Goal: Information Seeking & Learning: Learn about a topic

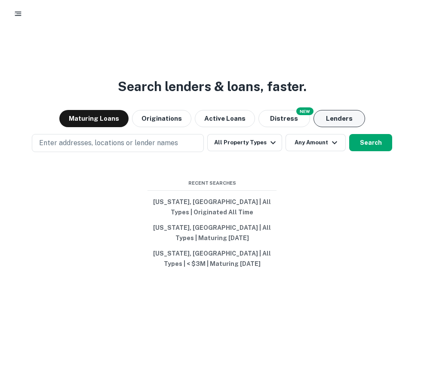
click at [343, 114] on button "Lenders" at bounding box center [340, 118] width 52 height 17
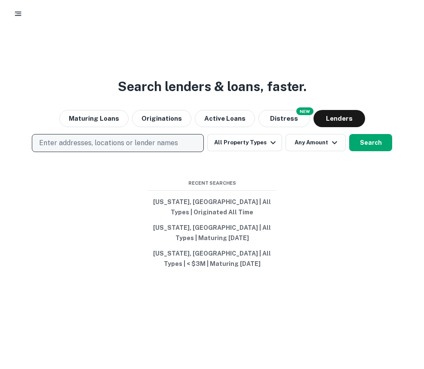
click at [171, 148] on p "Enter addresses, locations or lender names" at bounding box center [108, 143] width 139 height 10
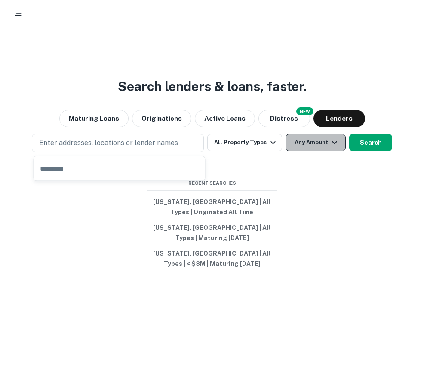
click at [290, 147] on button "Any Amount" at bounding box center [316, 142] width 60 height 17
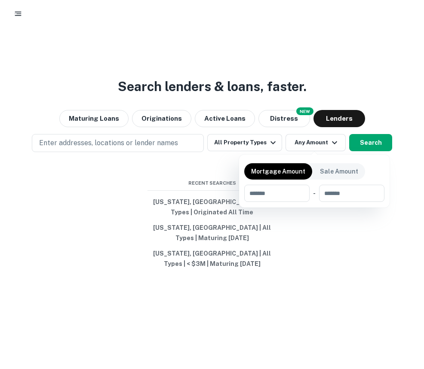
click at [347, 69] on div at bounding box center [212, 184] width 424 height 369
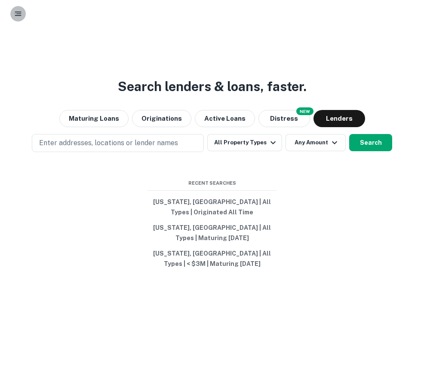
click at [15, 18] on button "button" at bounding box center [17, 13] width 15 height 15
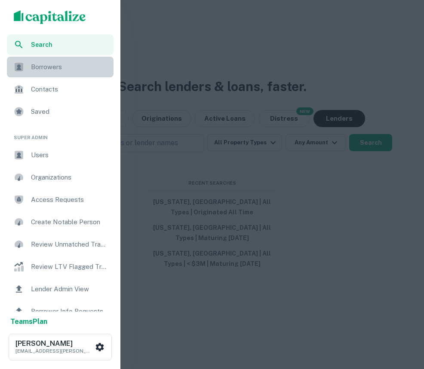
click at [42, 74] on div "Borrowers" at bounding box center [60, 67] width 107 height 21
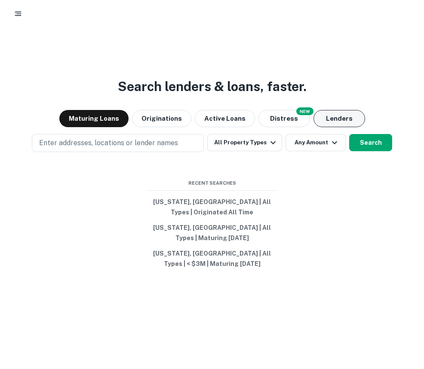
click at [334, 117] on button "Lenders" at bounding box center [340, 118] width 52 height 17
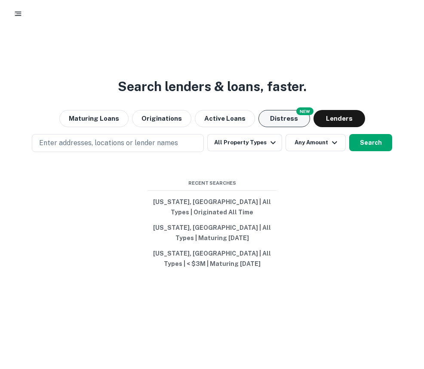
click at [289, 119] on button "Distress" at bounding box center [284, 118] width 52 height 17
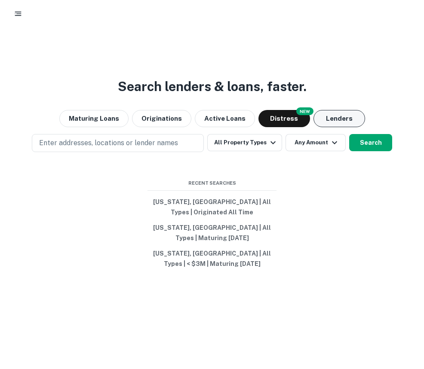
click at [335, 120] on button "Lenders" at bounding box center [340, 118] width 52 height 17
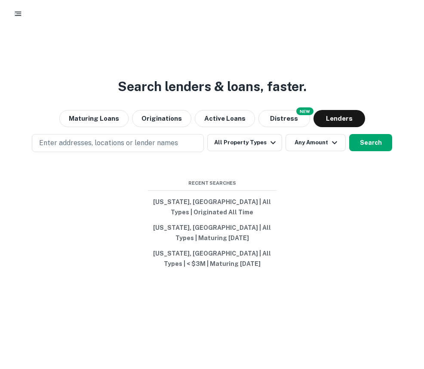
click at [164, 153] on div "Search lenders & loans, faster. Maturing Loans Originations Active Loans NEW Di…" at bounding box center [211, 205] width 417 height 369
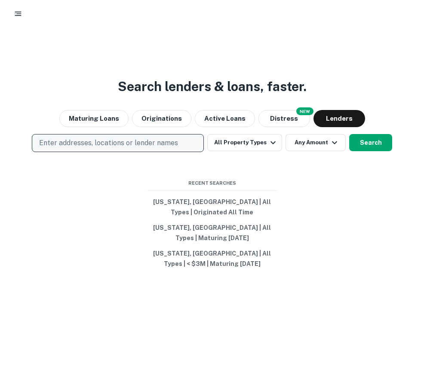
click at [153, 147] on p "Enter addresses, locations or lender names" at bounding box center [108, 143] width 139 height 10
type input "**********"
click at [106, 141] on p "Enter addresses, locations or lender names" at bounding box center [108, 143] width 139 height 10
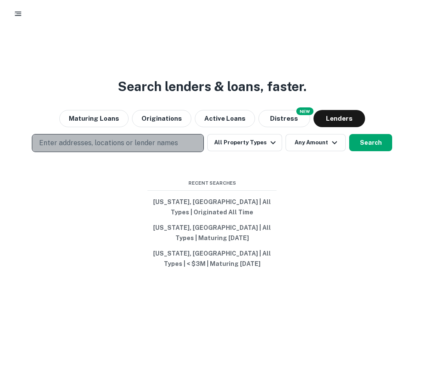
click at [99, 140] on p "Enter addresses, locations or lender names" at bounding box center [108, 143] width 139 height 10
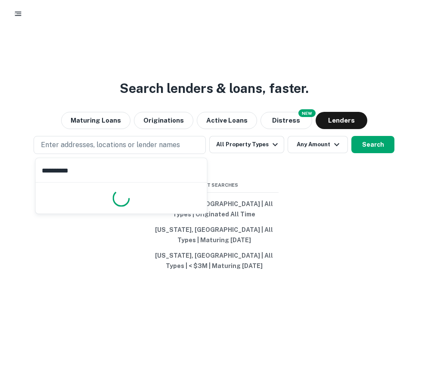
click at [92, 183] on div at bounding box center [121, 198] width 171 height 31
click at [113, 165] on input "**********" at bounding box center [121, 170] width 171 height 24
click at [113, 166] on input "**********" at bounding box center [121, 170] width 171 height 24
type input "**********"
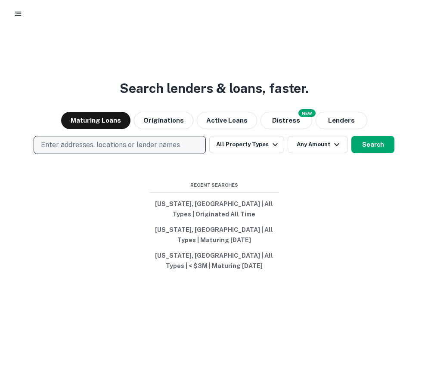
click at [172, 147] on p "Enter addresses, locations or lender names" at bounding box center [110, 145] width 139 height 10
type input "**********"
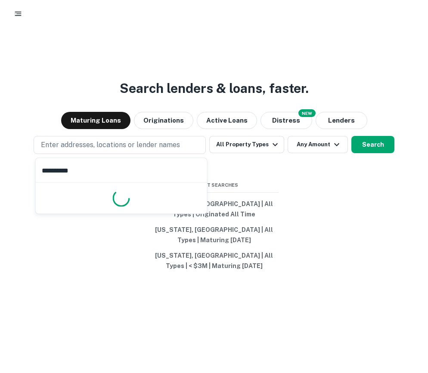
scroll to position [21, 0]
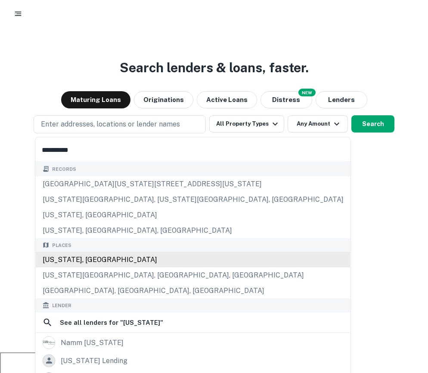
click at [102, 253] on div "[US_STATE], [GEOGRAPHIC_DATA]" at bounding box center [193, 259] width 314 height 15
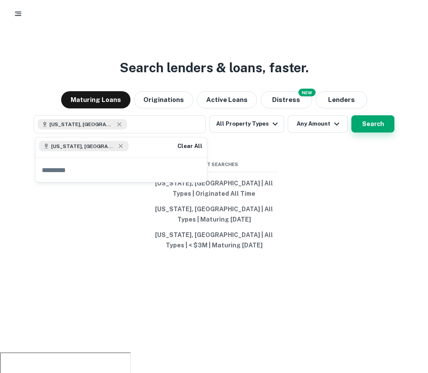
click at [365, 121] on button "Search" at bounding box center [372, 123] width 43 height 17
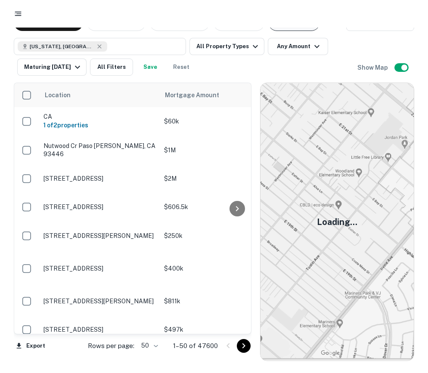
click at [280, 28] on button "Lenders" at bounding box center [294, 22] width 52 height 17
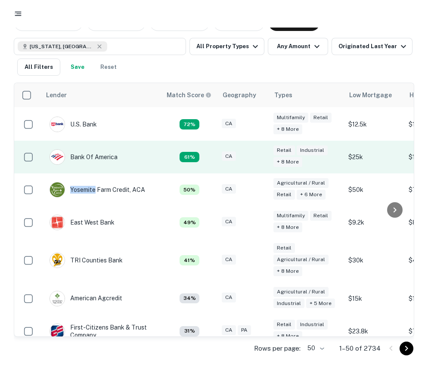
scroll to position [34, 0]
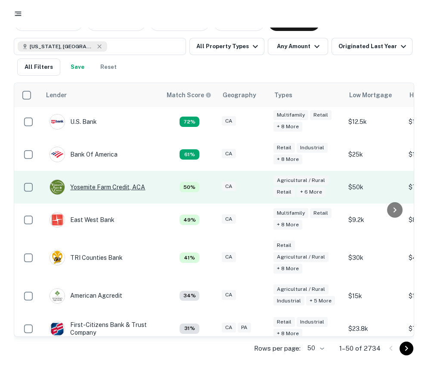
click at [102, 191] on div "Yosemite Farm Credit, ACA" at bounding box center [96, 186] width 95 height 15
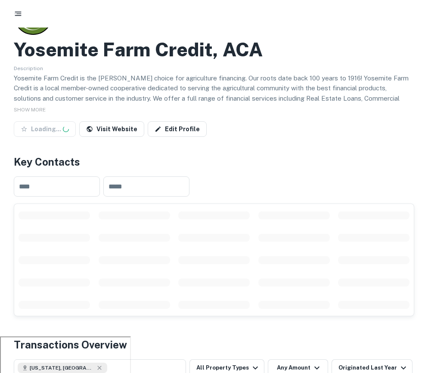
scroll to position [44, 0]
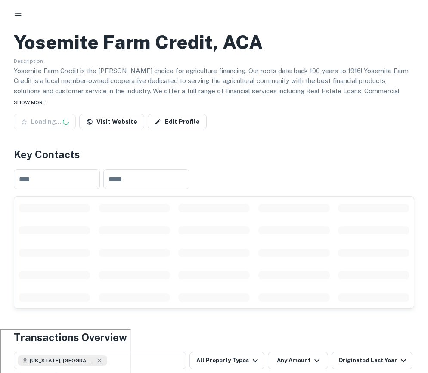
click at [30, 100] on span "SHOW MORE" at bounding box center [30, 102] width 32 height 6
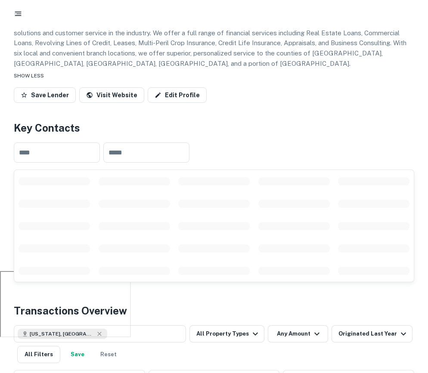
scroll to position [109, 0]
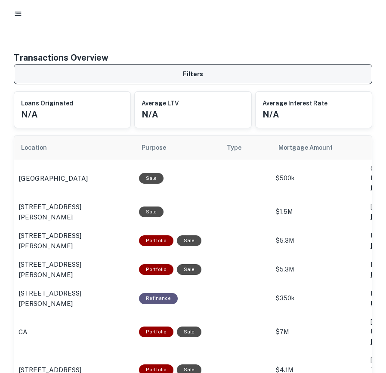
scroll to position [424, 0]
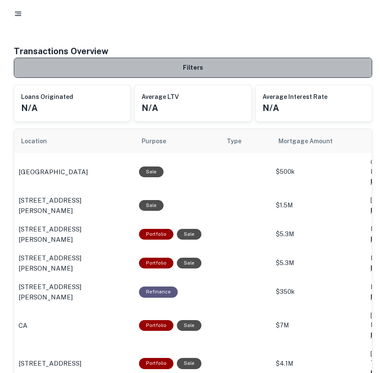
click at [161, 74] on button "Filters" at bounding box center [193, 68] width 358 height 20
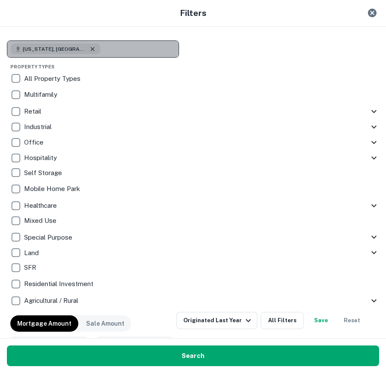
click at [89, 47] on icon "button" at bounding box center [92, 49] width 7 height 7
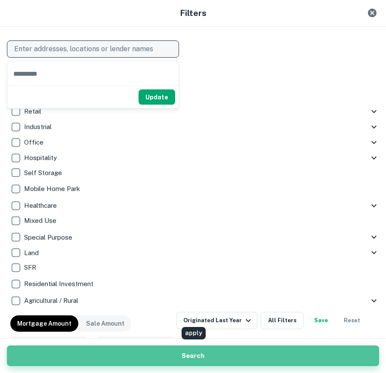
click at [172, 360] on button "Search" at bounding box center [193, 355] width 372 height 21
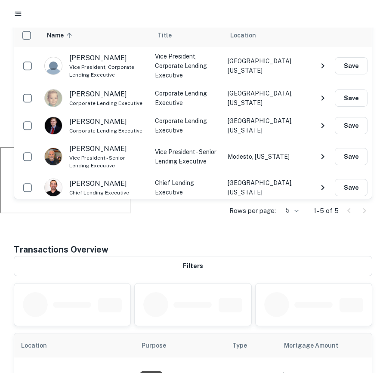
scroll to position [225, 0]
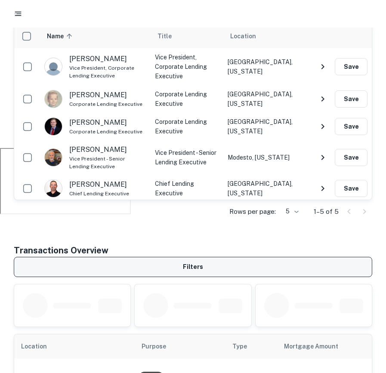
click at [243, 263] on button "Filters" at bounding box center [193, 267] width 358 height 20
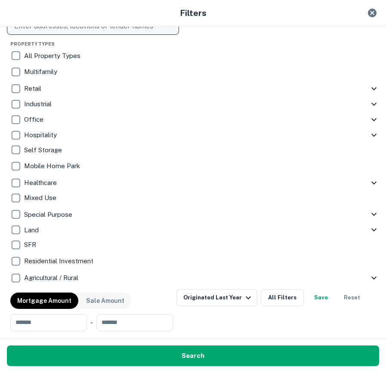
scroll to position [44, 0]
click at [304, 289] on button "All Filters" at bounding box center [282, 297] width 43 height 17
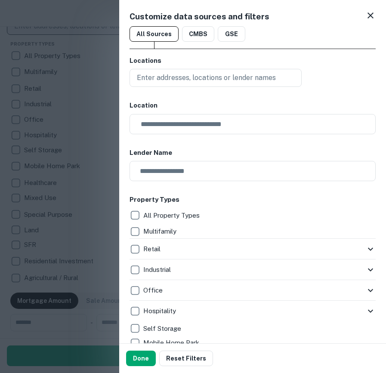
click at [370, 15] on icon at bounding box center [370, 15] width 6 height 6
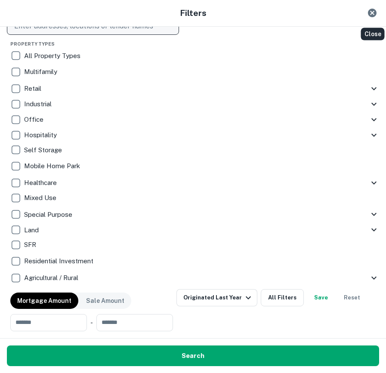
click at [367, 12] on icon "Close" at bounding box center [372, 13] width 10 height 10
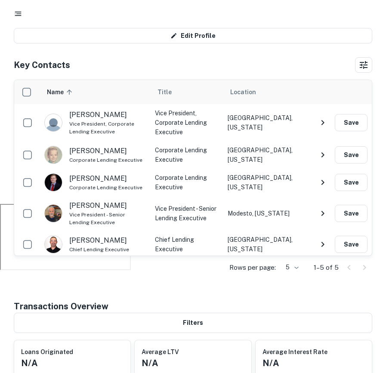
scroll to position [232, 0]
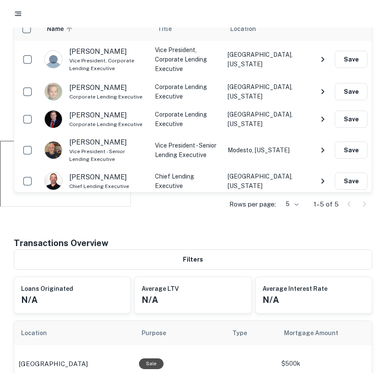
click at [104, 51] on p "brian schaefle" at bounding box center [98, 51] width 58 height 10
drag, startPoint x: 118, startPoint y: 71, endPoint x: 49, endPoint y: 44, distance: 74.5
click at [49, 44] on td "brian schaefle Vice President, Corporate Lending Executive" at bounding box center [95, 59] width 111 height 37
click at [125, 29] on div "Name sorted ascending" at bounding box center [95, 29] width 97 height 10
click at [132, 137] on div "joe mendonca Vice President - Senior Lending Executive" at bounding box center [107, 150] width 77 height 26
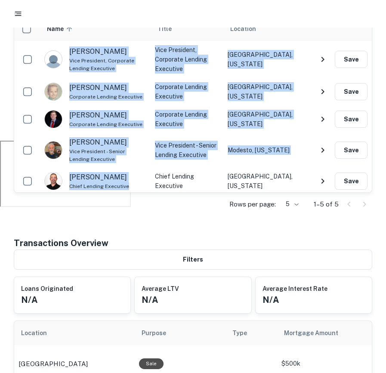
click at [19, 37] on table "Name sorted ascending Title Location brian schaefle Vice President, Corporate L…" at bounding box center [192, 106] width 357 height 178
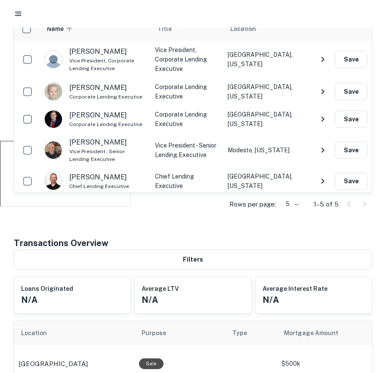
click at [148, 247] on div "Transactions Overview" at bounding box center [193, 243] width 358 height 13
click at [55, 56] on img "scrollable content" at bounding box center [53, 59] width 17 height 17
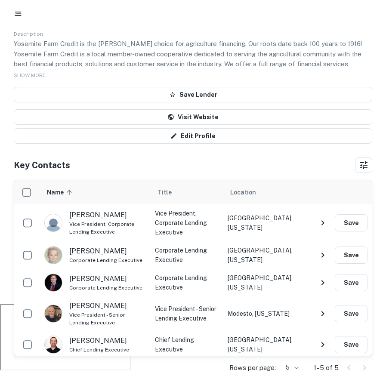
scroll to position [80, 0]
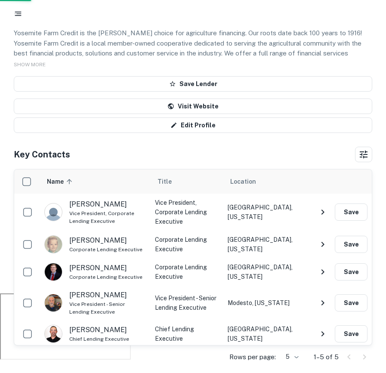
scroll to position [424, 0]
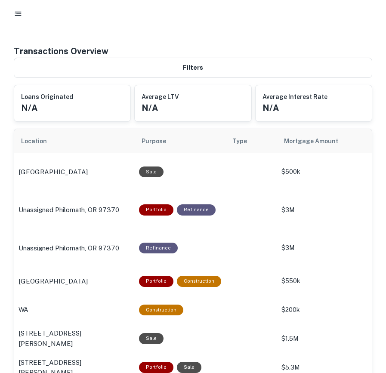
click at [24, 17] on button "button" at bounding box center [17, 13] width 15 height 15
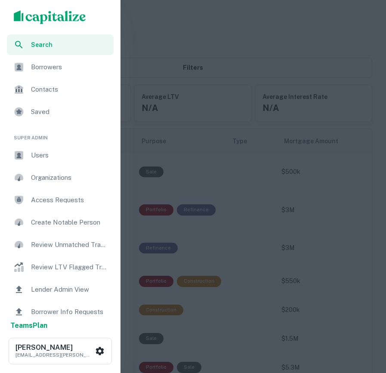
click at [77, 165] on div "Users" at bounding box center [60, 155] width 107 height 21
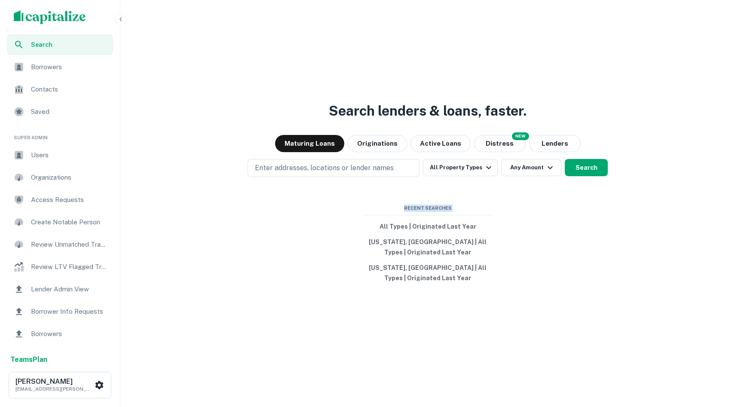
drag, startPoint x: 546, startPoint y: 292, endPoint x: 351, endPoint y: 203, distance: 214.2
click at [351, 203] on div "Search lenders & loans, faster. Maturing Loans Originations Active Loans NEW Di…" at bounding box center [428, 224] width 608 height 407
click at [157, 98] on div "Search lenders & loans, faster. Maturing Loans Originations Active Loans NEW Di…" at bounding box center [428, 224] width 608 height 407
click at [58, 164] on div "Users" at bounding box center [60, 155] width 106 height 21
click at [554, 150] on button "Lenders" at bounding box center [555, 143] width 52 height 17
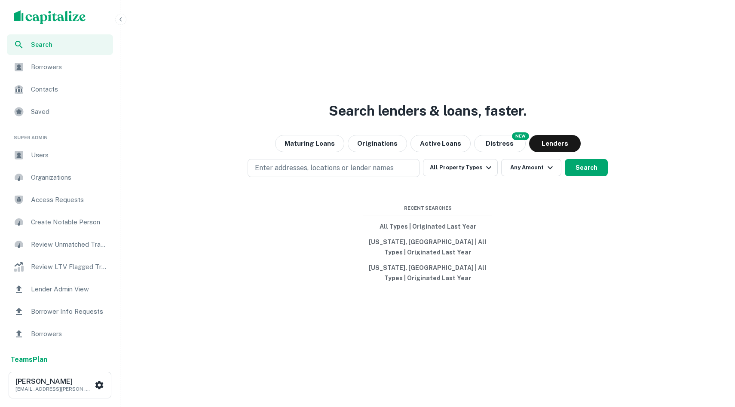
click at [38, 43] on span "Search" at bounding box center [69, 44] width 77 height 9
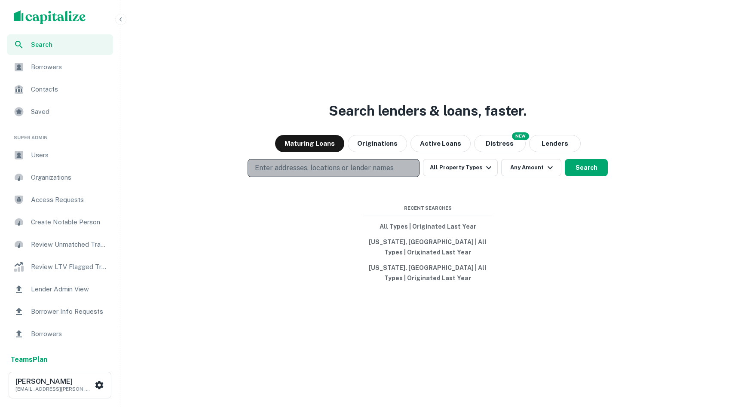
click at [325, 167] on p "Enter addresses, locations or lender names" at bounding box center [324, 168] width 139 height 10
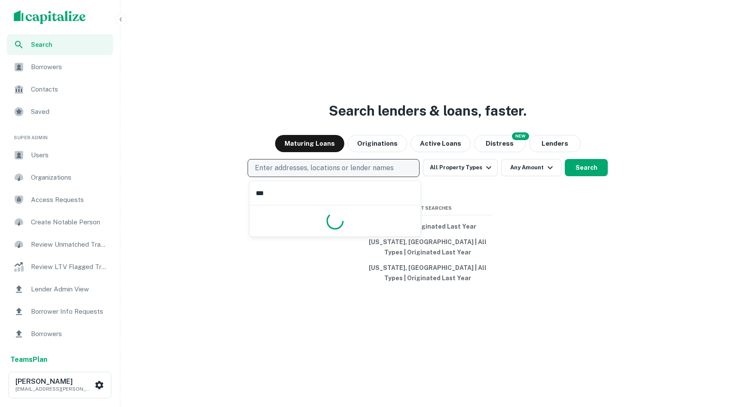
type input "*"
type input "**********"
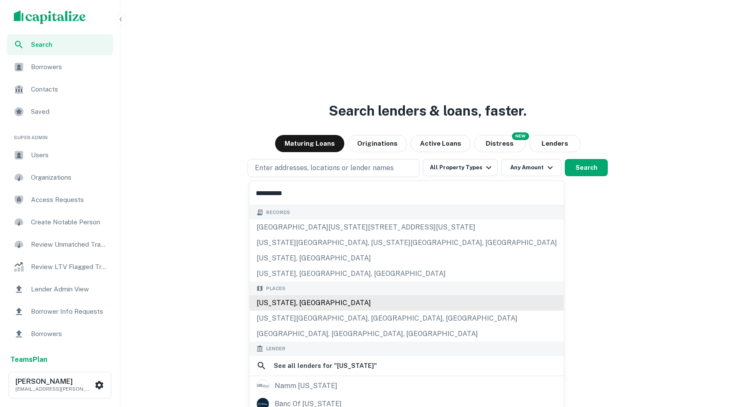
click at [313, 302] on div "[US_STATE], [GEOGRAPHIC_DATA]" at bounding box center [407, 302] width 314 height 15
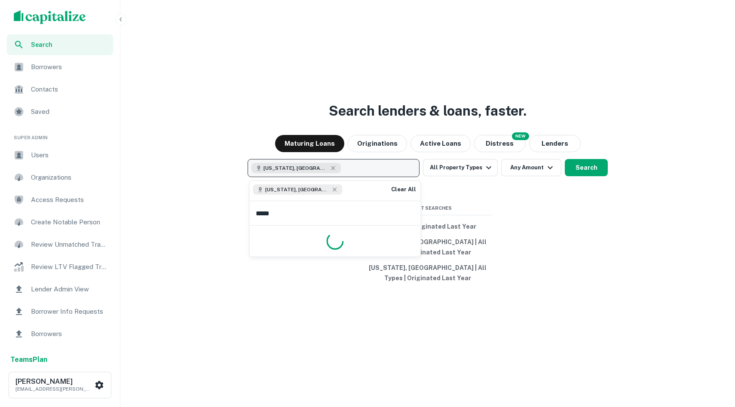
type input "******"
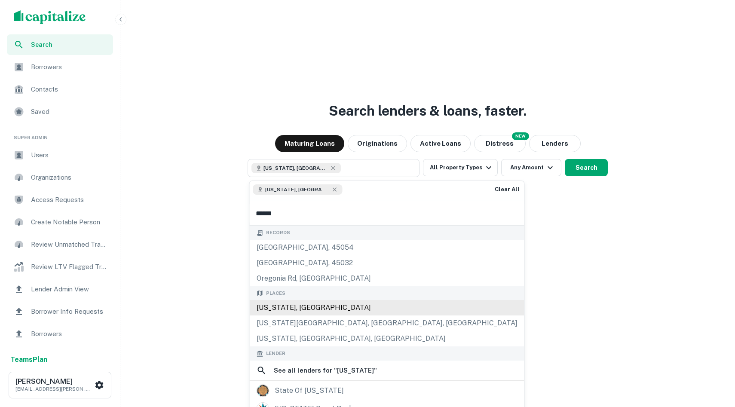
click at [280, 315] on div "[US_STATE], [GEOGRAPHIC_DATA]" at bounding box center [387, 307] width 275 height 15
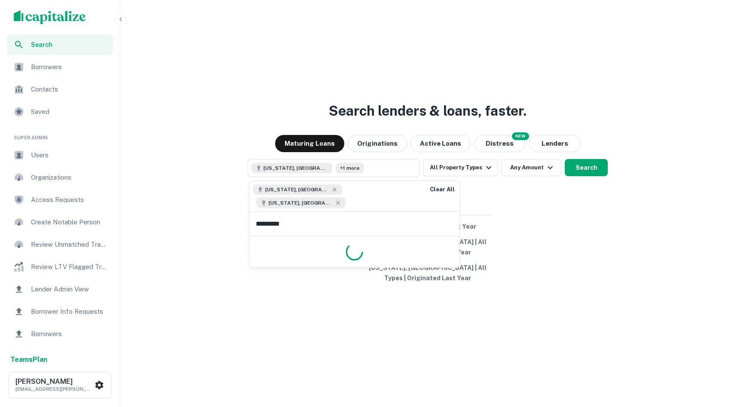
type input "**********"
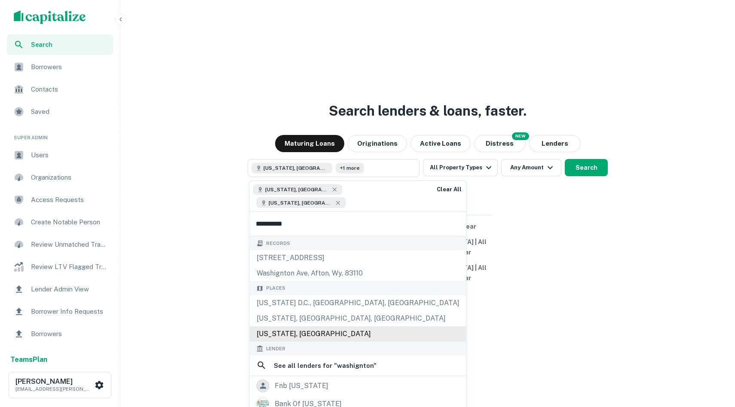
click at [307, 326] on div "[US_STATE], [GEOGRAPHIC_DATA]" at bounding box center [358, 333] width 217 height 15
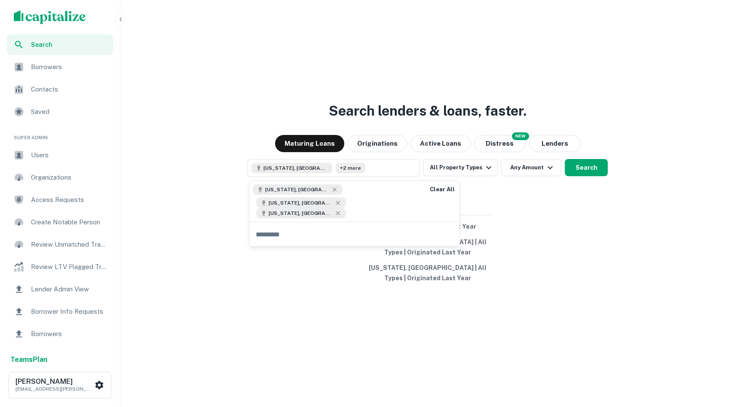
click at [342, 223] on input "text" at bounding box center [355, 234] width 210 height 24
type input "******"
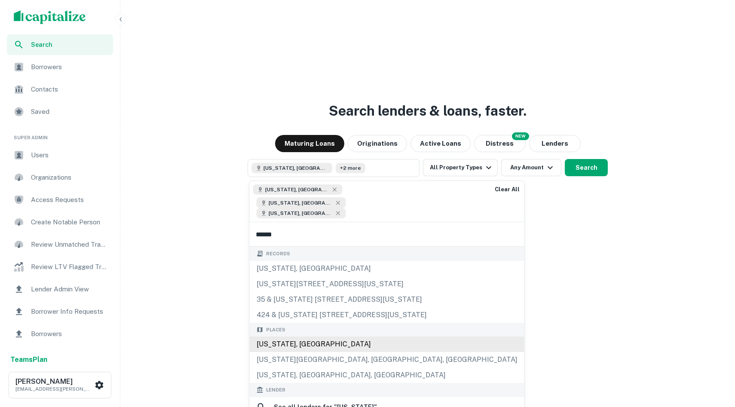
click at [329, 337] on div "[US_STATE], [GEOGRAPHIC_DATA]" at bounding box center [387, 344] width 275 height 15
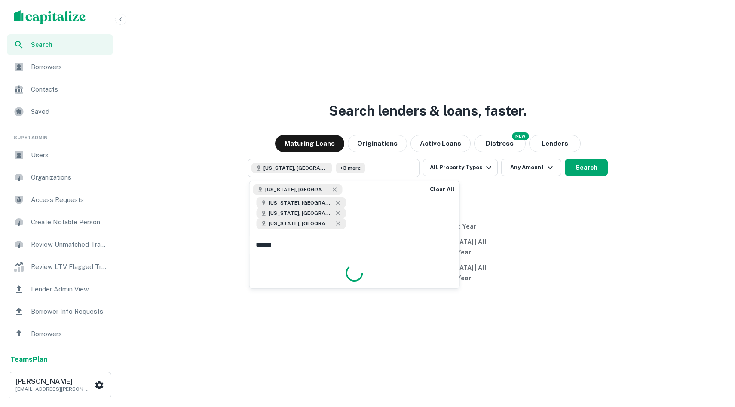
type input "*******"
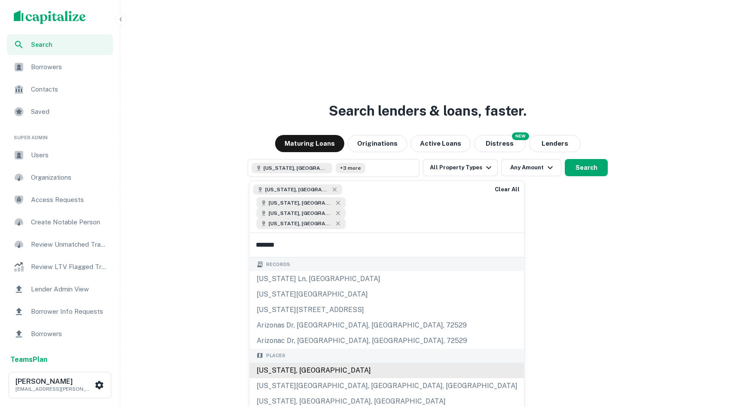
click at [294, 363] on div "[US_STATE], [GEOGRAPHIC_DATA]" at bounding box center [387, 370] width 275 height 15
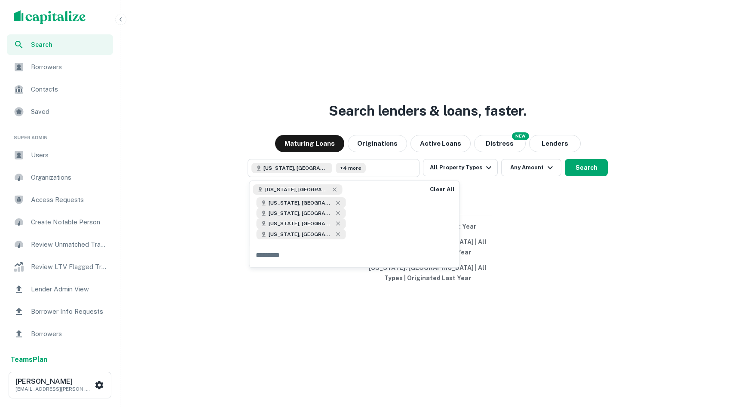
click at [590, 267] on div "Search lenders & loans, faster. Maturing Loans Originations Active Loans NEW Di…" at bounding box center [428, 224] width 608 height 407
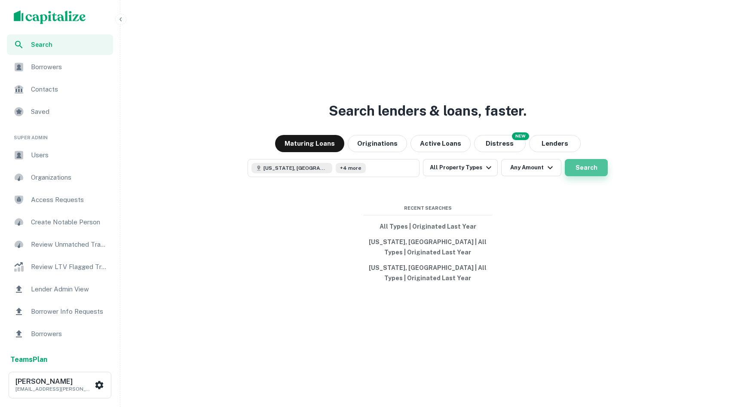
click at [591, 166] on button "Search" at bounding box center [586, 167] width 43 height 17
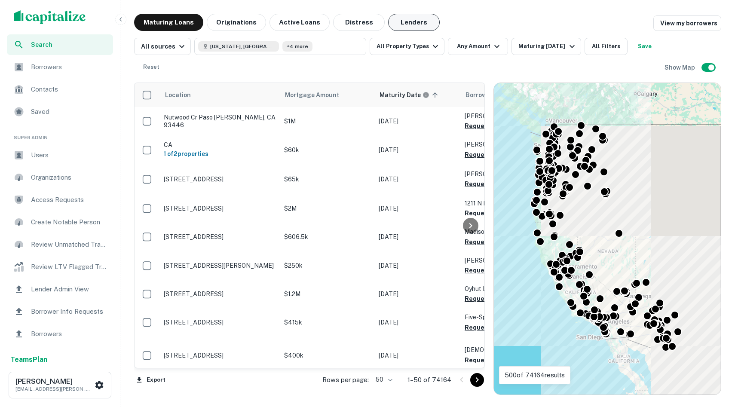
click at [412, 18] on button "Lenders" at bounding box center [414, 22] width 52 height 17
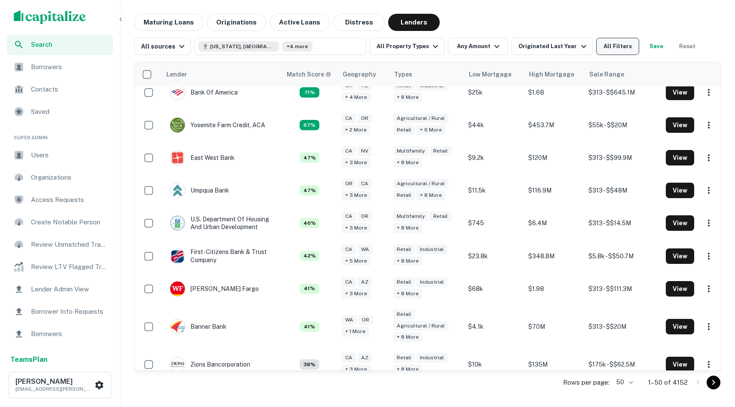
scroll to position [69, 0]
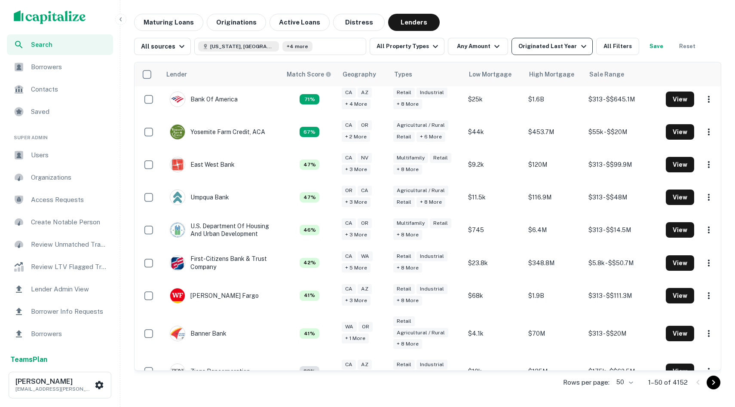
click at [534, 52] on button "Originated Last Year" at bounding box center [552, 46] width 81 height 17
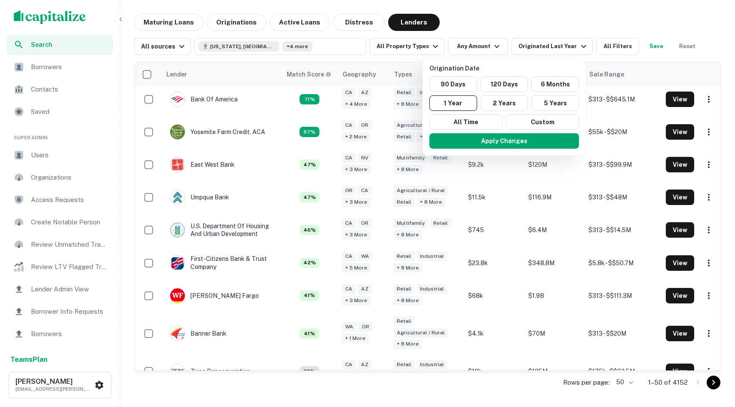
click at [603, 49] on div at bounding box center [367, 203] width 735 height 407
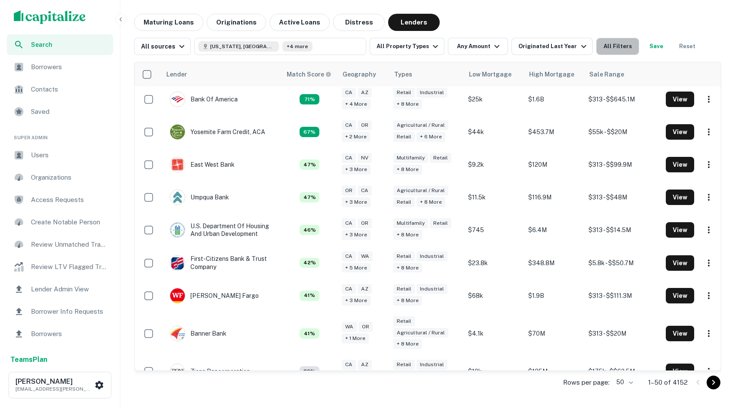
click at [613, 51] on button "All Filters" at bounding box center [618, 46] width 43 height 17
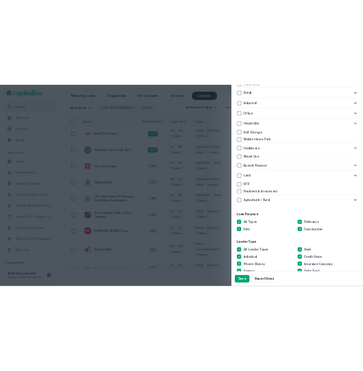
scroll to position [272, 0]
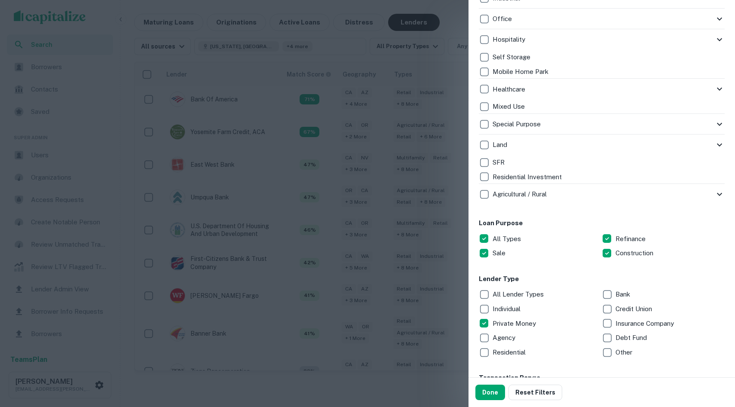
click at [498, 313] on p "Individual" at bounding box center [508, 309] width 30 height 10
click at [619, 307] on p "Credit Union" at bounding box center [635, 309] width 38 height 10
click at [482, 394] on button "Done" at bounding box center [491, 392] width 30 height 15
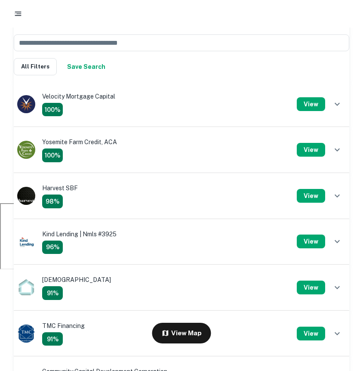
scroll to position [57, 0]
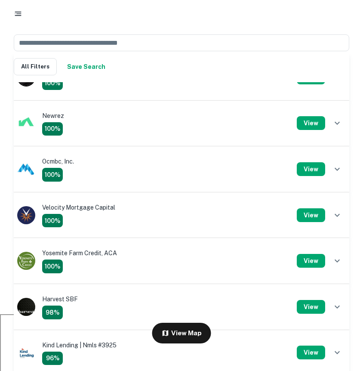
click at [57, 163] on div "Ocmbc, Inc. 100%" at bounding box center [58, 169] width 32 height 25
click at [311, 169] on button "View" at bounding box center [311, 169] width 28 height 14
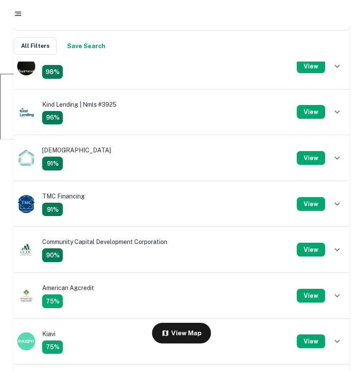
scroll to position [310, 0]
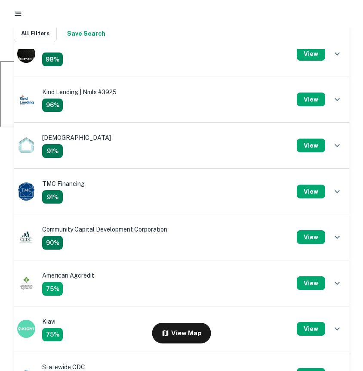
click at [75, 181] on div "TMC Financing 91%" at bounding box center [63, 191] width 43 height 25
click at [316, 186] on button "View" at bounding box center [311, 192] width 28 height 14
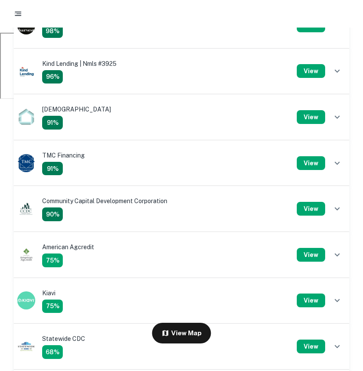
scroll to position [348, 0]
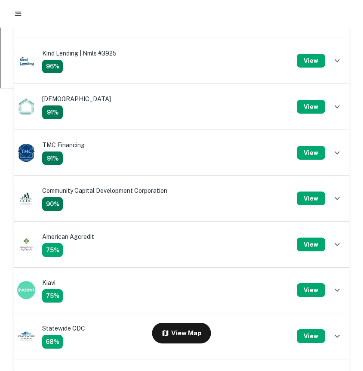
click at [65, 328] on div "Statewide CDC 68%" at bounding box center [63, 335] width 43 height 25
click at [309, 334] on button "View" at bounding box center [311, 336] width 28 height 14
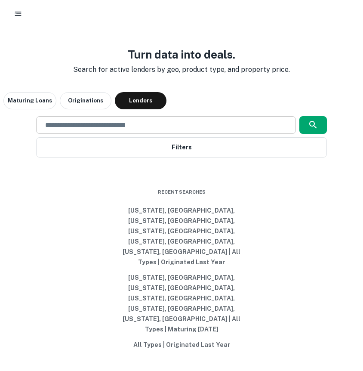
click at [159, 130] on input "text" at bounding box center [166, 125] width 252 height 10
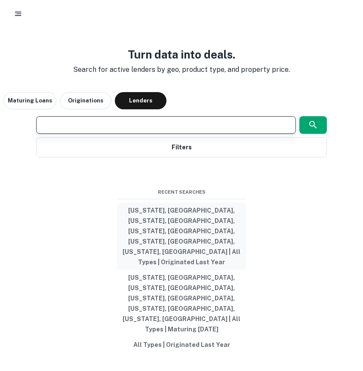
click at [211, 265] on button "California, USA, Oregon, USA, Washington, USA, Nevada, USA, Arizona, USA | All …" at bounding box center [181, 236] width 129 height 67
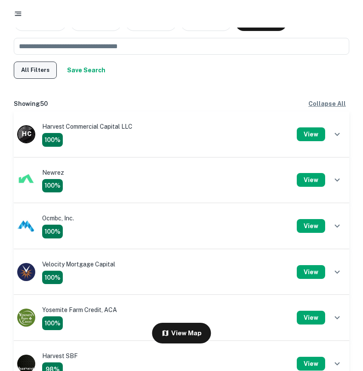
click at [42, 68] on button "All Filters" at bounding box center [35, 70] width 43 height 17
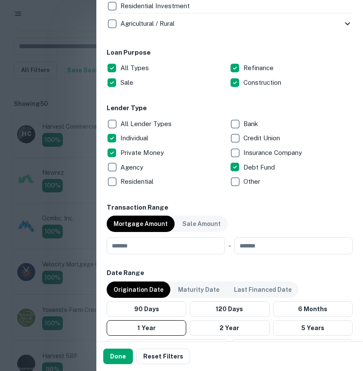
scroll to position [443, 0]
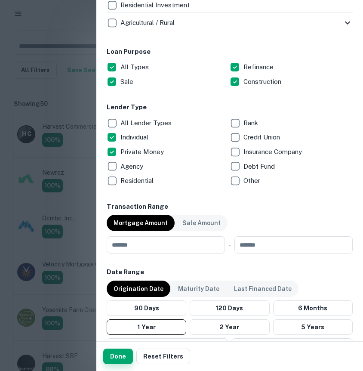
click at [117, 361] on button "Done" at bounding box center [118, 355] width 30 height 15
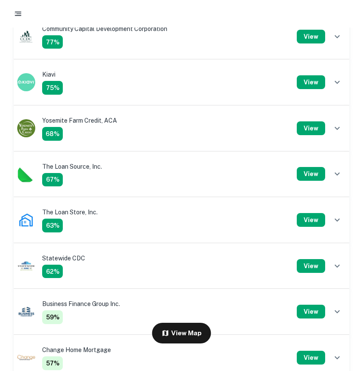
scroll to position [499, 0]
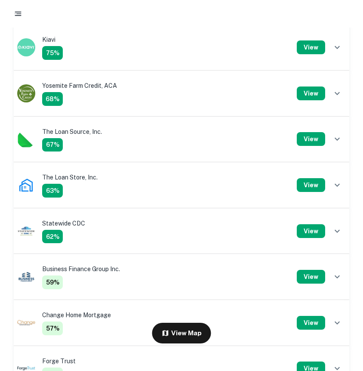
click at [151, 287] on div "Business Finance Group Inc. 59%" at bounding box center [157, 276] width 280 height 25
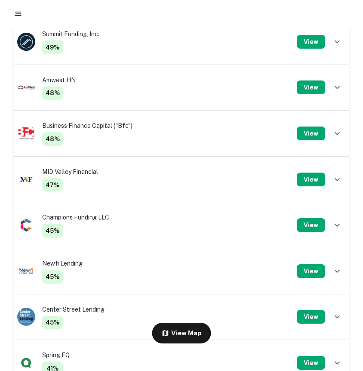
scroll to position [872, 0]
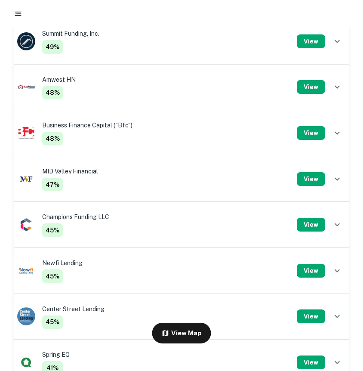
click at [136, 254] on div "Newfi Lending 45% View" at bounding box center [181, 271] width 335 height 46
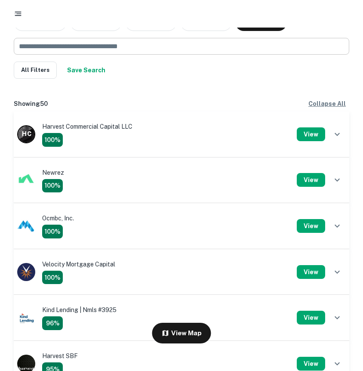
click at [74, 53] on input "text" at bounding box center [178, 46] width 329 height 17
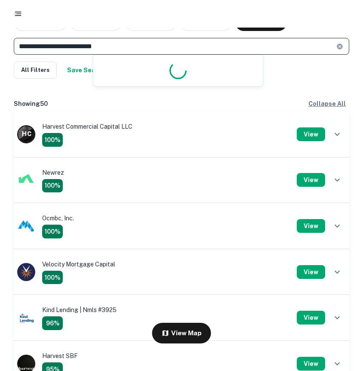
click at [142, 54] on input "**********" at bounding box center [175, 46] width 323 height 17
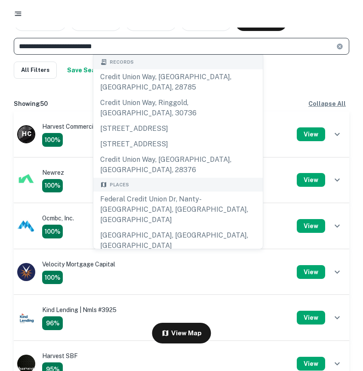
click at [142, 54] on input "**********" at bounding box center [175, 46] width 323 height 17
click at [129, 46] on input "**********" at bounding box center [175, 46] width 323 height 17
type input "**********"
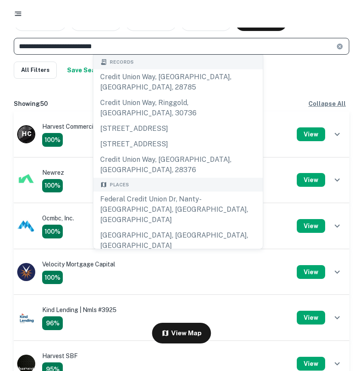
click at [20, 16] on icon "button" at bounding box center [18, 13] width 9 height 9
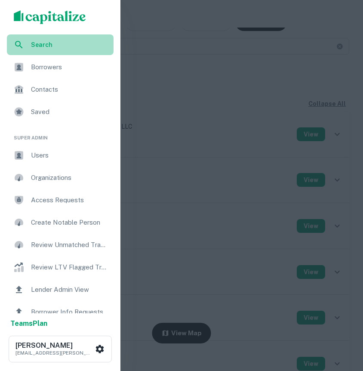
click at [41, 42] on span "Search" at bounding box center [69, 44] width 77 height 9
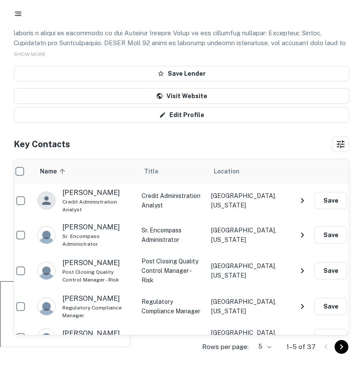
scroll to position [89, 0]
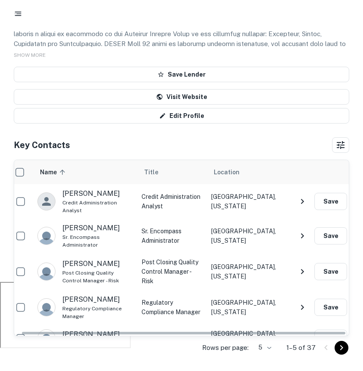
click at [341, 348] on icon "Go to next page" at bounding box center [341, 347] width 3 height 5
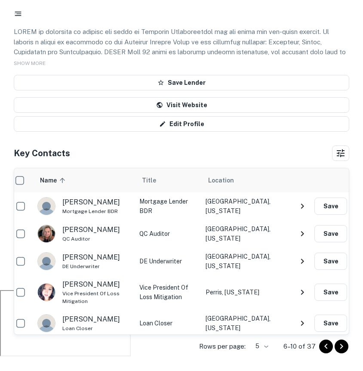
scroll to position [88, 0]
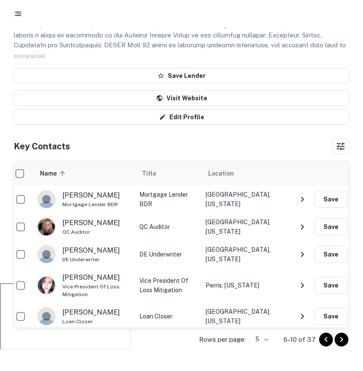
click at [342, 345] on button "Go to next page" at bounding box center [342, 339] width 14 height 14
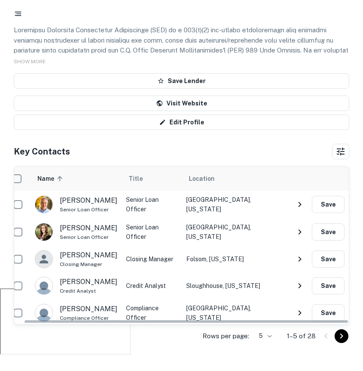
scroll to position [128, 0]
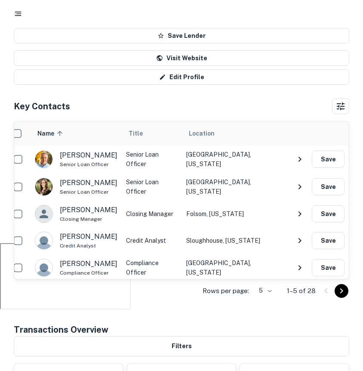
click at [342, 290] on icon "Go to next page" at bounding box center [341, 290] width 3 height 5
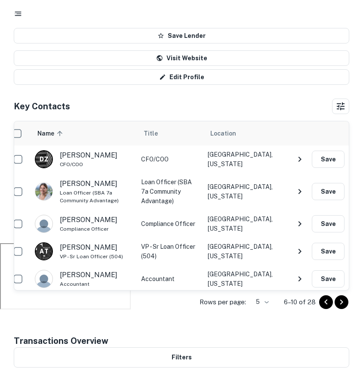
scroll to position [138, 0]
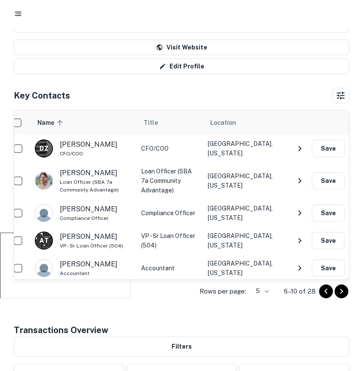
click at [340, 288] on icon "Go to next page" at bounding box center [341, 291] width 10 height 10
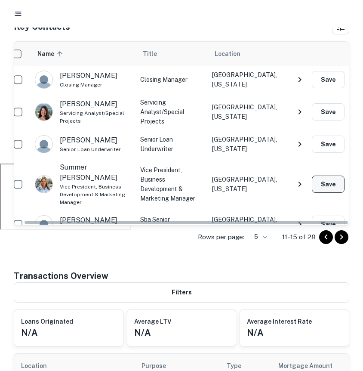
scroll to position [228, 0]
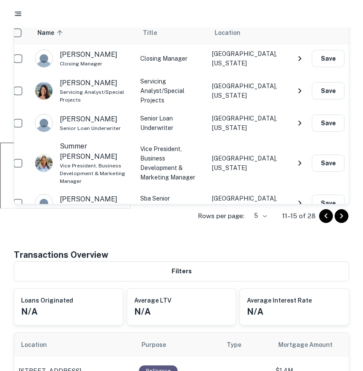
click at [325, 217] on icon "Go to previous page" at bounding box center [326, 216] width 10 height 10
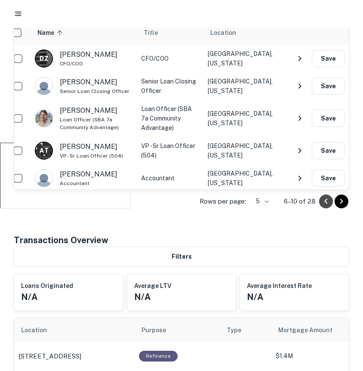
click at [325, 203] on icon "Go to previous page" at bounding box center [326, 201] width 10 height 10
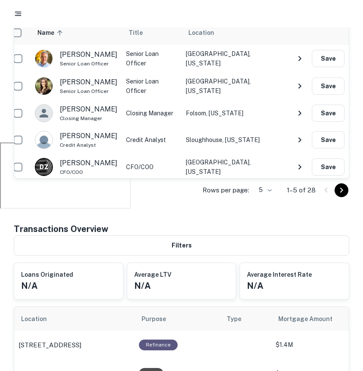
click at [340, 193] on icon "Go to next page" at bounding box center [341, 190] width 10 height 10
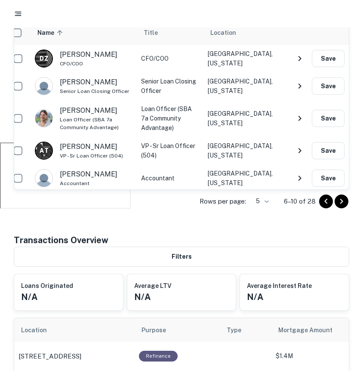
click at [341, 199] on icon "Go to next page" at bounding box center [341, 201] width 10 height 10
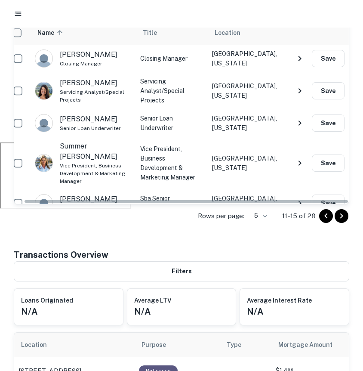
click at [345, 215] on icon "Go to next page" at bounding box center [341, 216] width 10 height 10
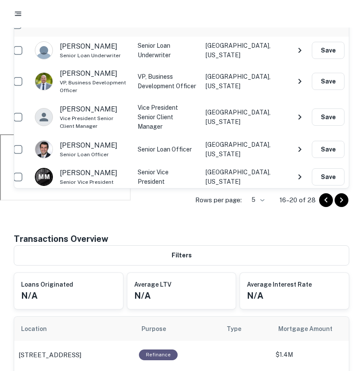
scroll to position [224, 0]
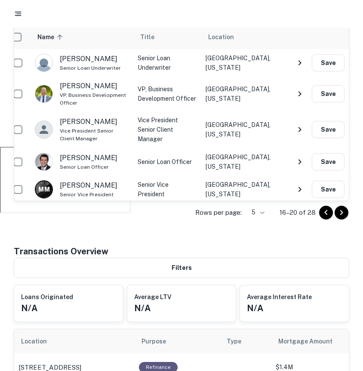
click at [346, 213] on icon "Go to next page" at bounding box center [341, 212] width 10 height 10
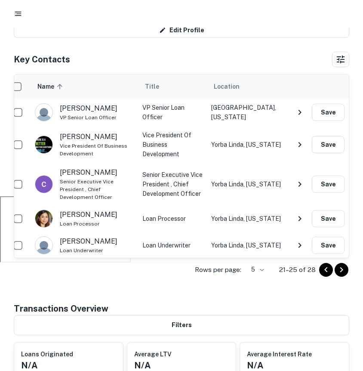
scroll to position [168, 0]
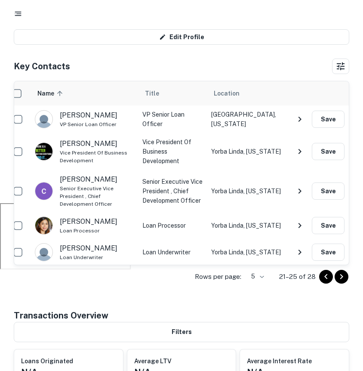
click at [338, 277] on icon "Go to next page" at bounding box center [341, 276] width 10 height 10
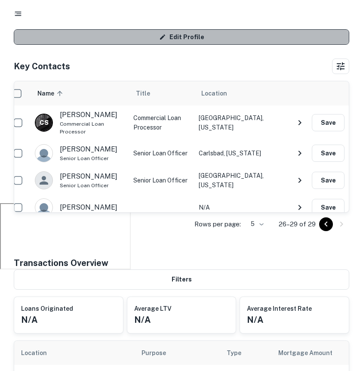
click at [190, 39] on link "Edit Profile" at bounding box center [181, 36] width 335 height 15
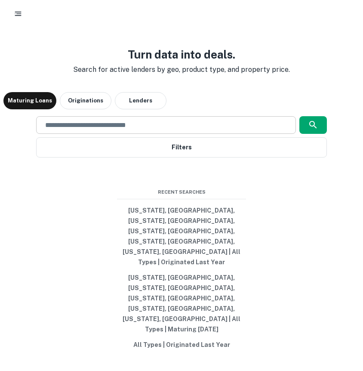
click at [132, 130] on input "text" at bounding box center [166, 125] width 252 height 10
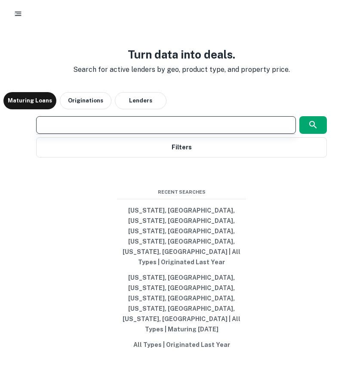
type input "*"
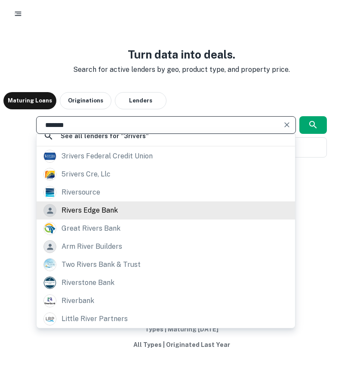
scroll to position [82, 0]
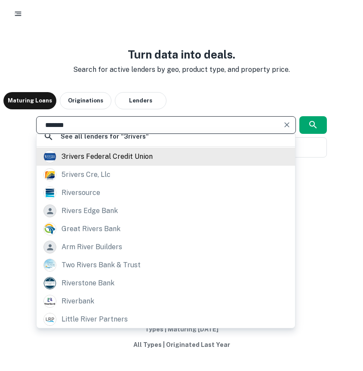
type input "*******"
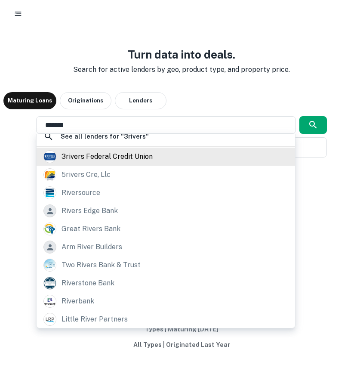
click at [117, 163] on div "3rivers federal credit union" at bounding box center [107, 156] width 91 height 13
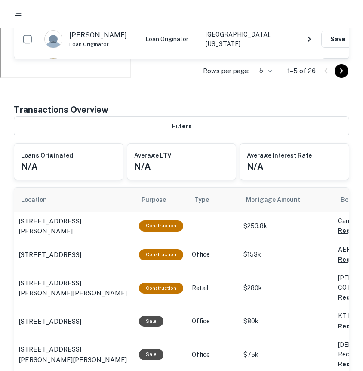
scroll to position [360, 0]
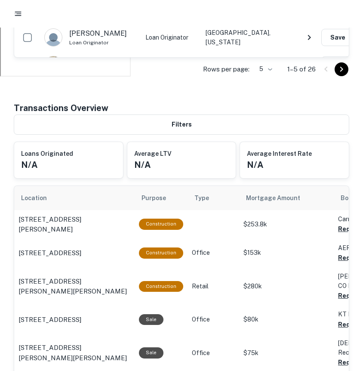
click at [65, 121] on button "Filters" at bounding box center [181, 124] width 335 height 20
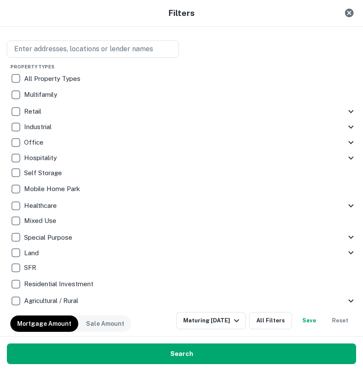
click at [338, 10] on div "Filters" at bounding box center [181, 13] width 363 height 26
click at [341, 10] on div at bounding box center [349, 12] width 17 height 17
click at [350, 14] on icon "Close" at bounding box center [349, 13] width 9 height 9
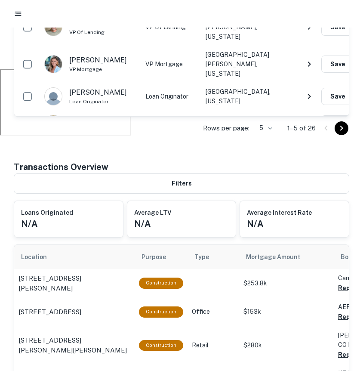
scroll to position [363, 0]
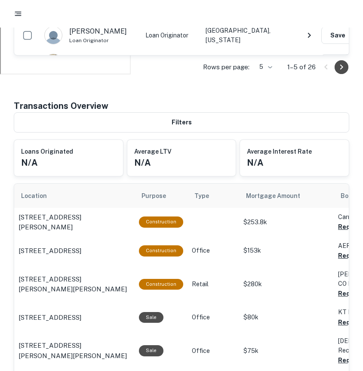
click at [340, 68] on icon "Go to next page" at bounding box center [341, 67] width 10 height 10
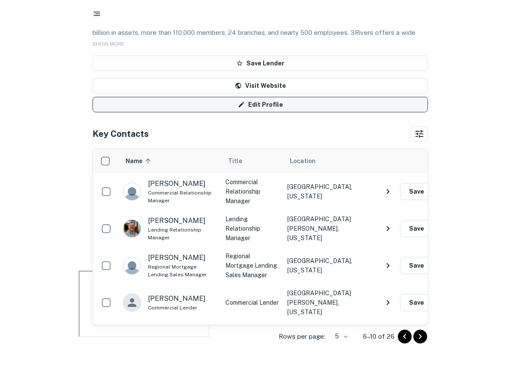
scroll to position [0, 0]
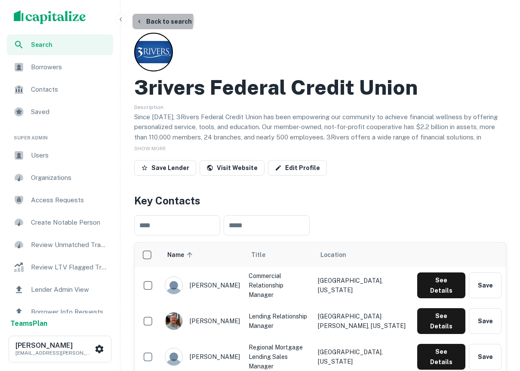
click at [157, 21] on button "Back to search" at bounding box center [163, 21] width 63 height 15
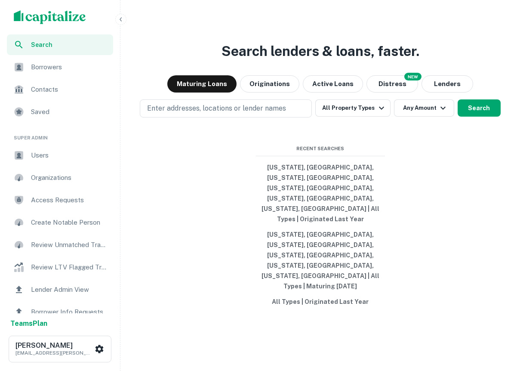
click at [115, 15] on div "scrollable content" at bounding box center [60, 17] width 120 height 34
click at [119, 13] on div "scrollable content" at bounding box center [60, 17] width 120 height 34
click at [123, 19] on icon "button" at bounding box center [120, 19] width 7 height 7
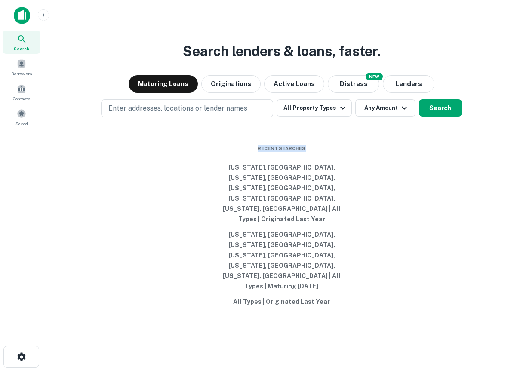
drag, startPoint x: 345, startPoint y: 284, endPoint x: 148, endPoint y: 151, distance: 236.9
click at [148, 151] on div "Search lenders & loans, faster. Maturing Loans Originations Active Loans NEW Di…" at bounding box center [281, 206] width 463 height 371
click at [226, 163] on div "Search lenders & loans, faster. Maturing Loans Originations Active Loans NEW Di…" at bounding box center [281, 206] width 463 height 371
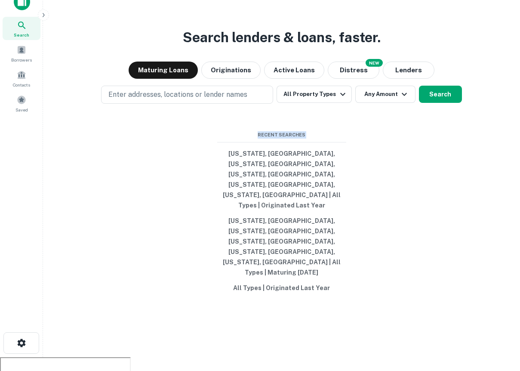
drag, startPoint x: 239, startPoint y: 168, endPoint x: 360, endPoint y: 371, distance: 236.6
click at [360, 357] on html "Search Borrowers Contacts Saved Search lenders & loans, faster. Maturing Loans …" at bounding box center [260, 171] width 520 height 371
click at [363, 295] on div "Search lenders & loans, faster. Maturing Loans Originations Active Loans NEW Di…" at bounding box center [281, 192] width 463 height 371
click at [23, 50] on span at bounding box center [21, 49] width 9 height 9
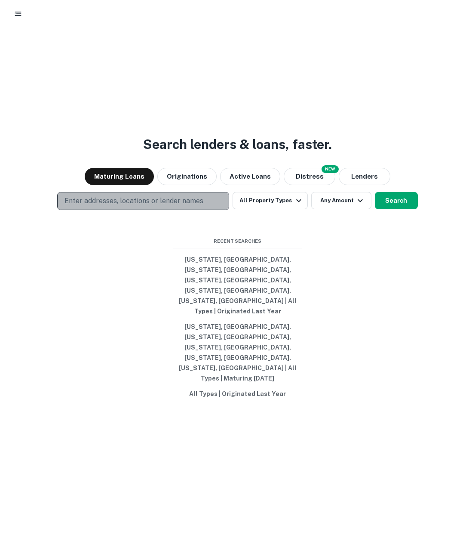
click at [112, 206] on p "Enter addresses, locations or lender names" at bounding box center [134, 201] width 139 height 10
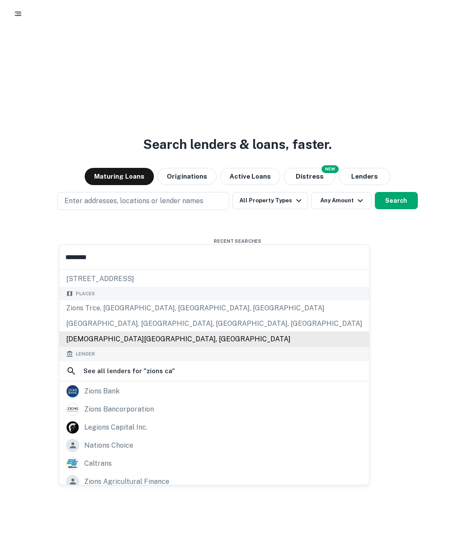
scroll to position [94, 0]
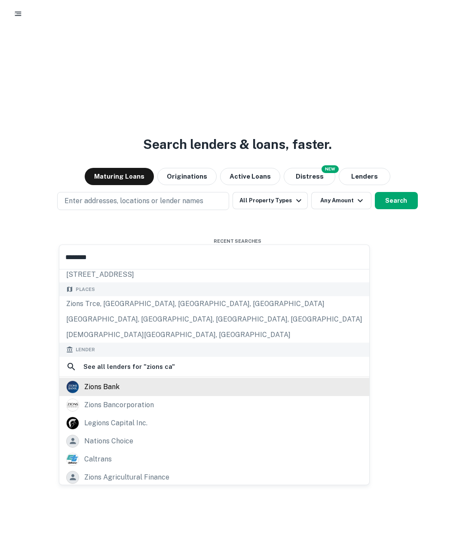
type input "********"
click at [124, 389] on div "zions bank" at bounding box center [214, 386] width 296 height 13
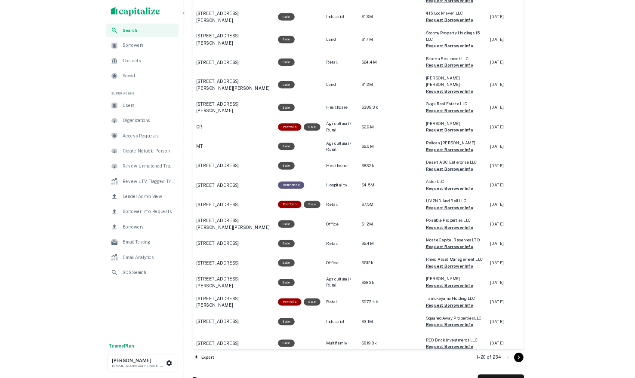
scroll to position [661, 0]
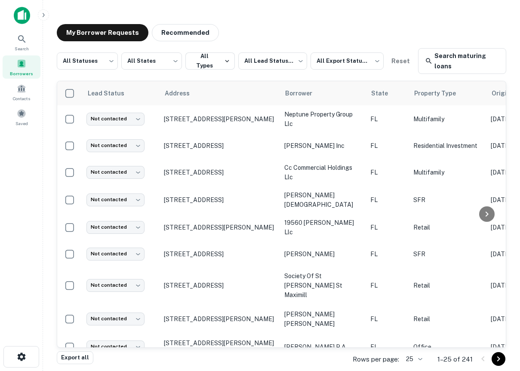
drag, startPoint x: 28, startPoint y: 38, endPoint x: 64, endPoint y: 366, distance: 330.1
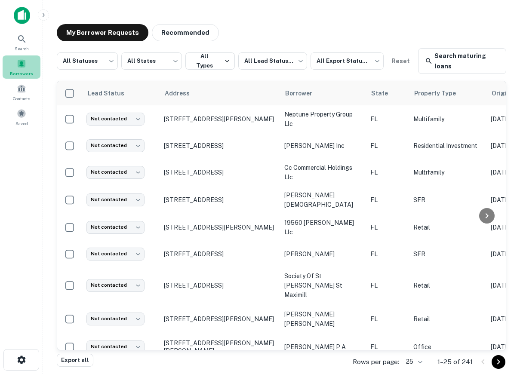
click at [25, 71] on span "Borrowers" at bounding box center [21, 73] width 23 height 7
click at [24, 35] on icon at bounding box center [22, 39] width 10 height 10
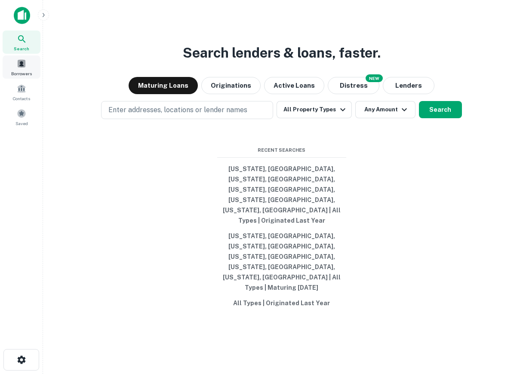
click at [30, 66] on div "Borrowers" at bounding box center [22, 66] width 38 height 23
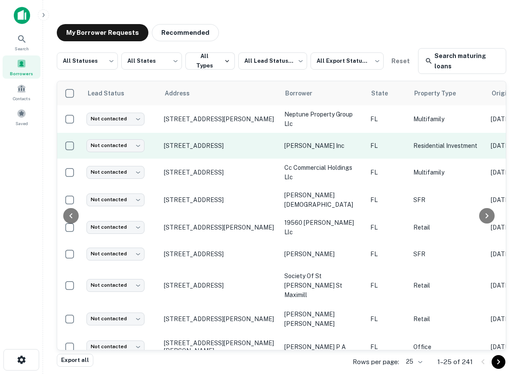
scroll to position [0, 503]
